Goal: Task Accomplishment & Management: Use online tool/utility

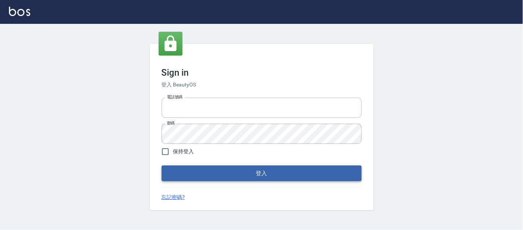
type input "25866822"
click at [190, 181] on button "登入" at bounding box center [262, 174] width 200 height 16
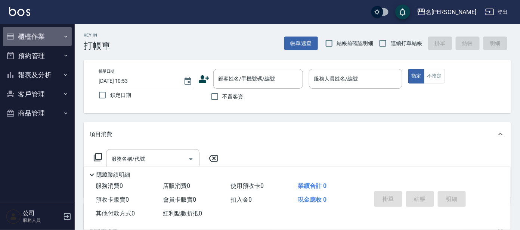
click at [33, 39] on button "櫃檯作業" at bounding box center [37, 36] width 69 height 19
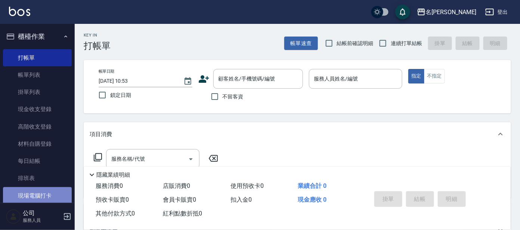
click at [55, 192] on link "現場電腦打卡" at bounding box center [37, 195] width 69 height 17
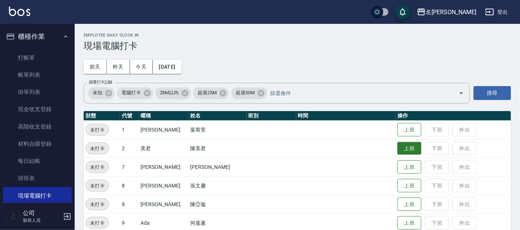
click at [397, 147] on button "上班" at bounding box center [409, 148] width 24 height 13
click at [397, 147] on td "上班 下班 外出" at bounding box center [452, 148] width 115 height 19
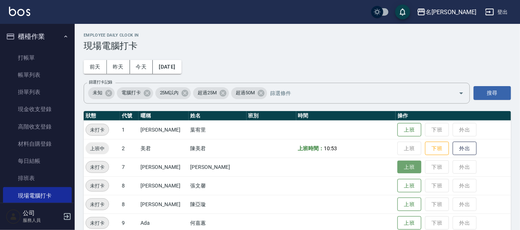
click at [401, 166] on button "上班" at bounding box center [409, 167] width 24 height 13
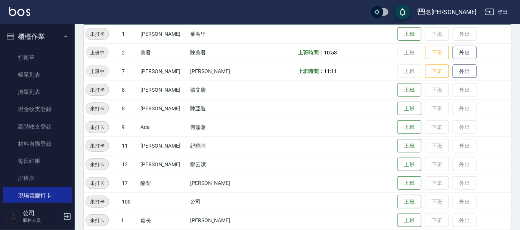
scroll to position [104, 0]
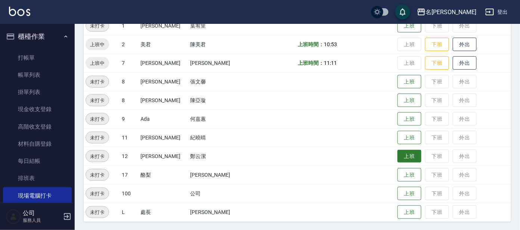
click at [403, 156] on button "上班" at bounding box center [409, 156] width 24 height 13
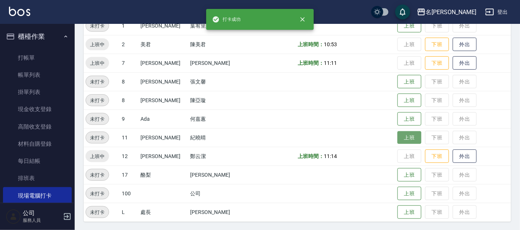
click at [403, 136] on button "上班" at bounding box center [409, 137] width 24 height 13
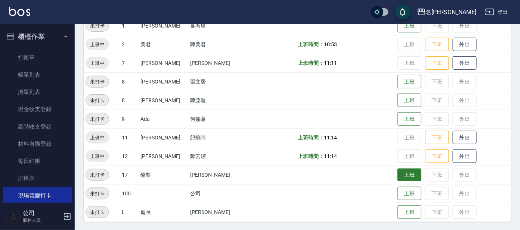
click at [400, 170] on button "上班" at bounding box center [409, 175] width 24 height 13
